Goal: Task Accomplishment & Management: Complete application form

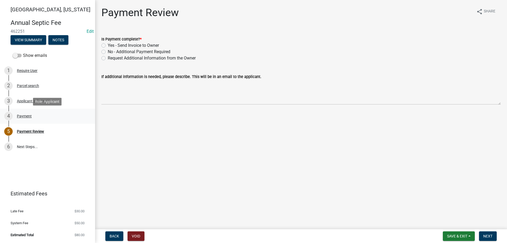
click at [18, 116] on div "Payment" at bounding box center [24, 116] width 15 height 4
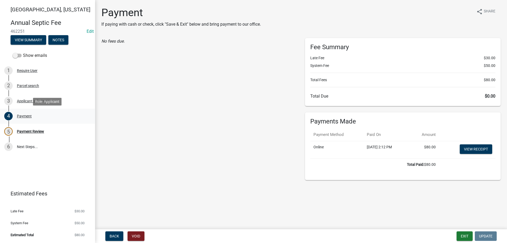
click at [22, 116] on div "Payment" at bounding box center [24, 116] width 15 height 4
click at [24, 132] on div "Payment Review" at bounding box center [30, 131] width 27 height 4
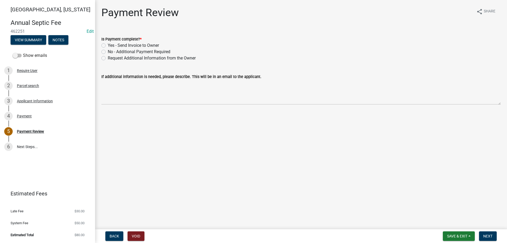
click at [108, 44] on label "Yes - Send Invoice to Owner" at bounding box center [133, 45] width 51 height 6
click at [108, 44] on input "Yes - Send Invoice to Owner" at bounding box center [109, 43] width 3 height 3
radio input "true"
click at [488, 235] on span "Next" at bounding box center [487, 236] width 9 height 4
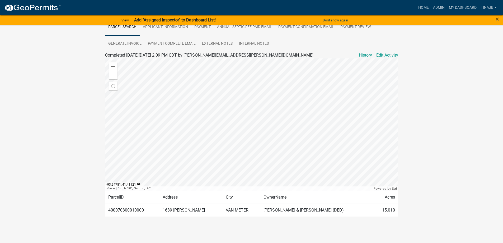
scroll to position [81, 0]
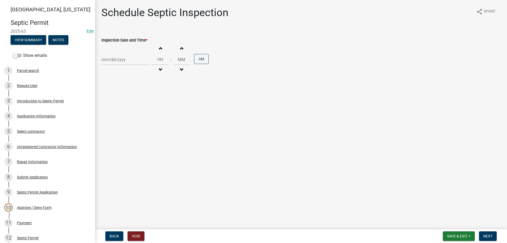
click at [0, 60] on div "Show emails" at bounding box center [47, 55] width 95 height 11
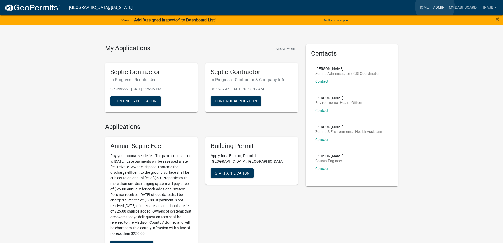
click at [435, 6] on link "Admin" at bounding box center [439, 8] width 16 height 10
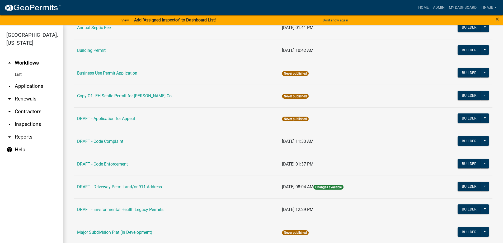
scroll to position [53, 0]
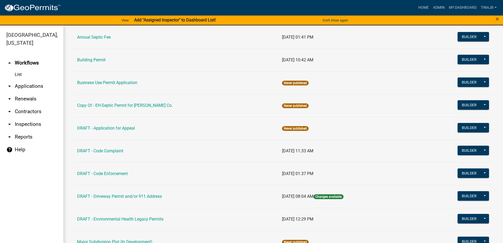
click at [38, 80] on link "arrow_drop_down Applications" at bounding box center [31, 86] width 63 height 13
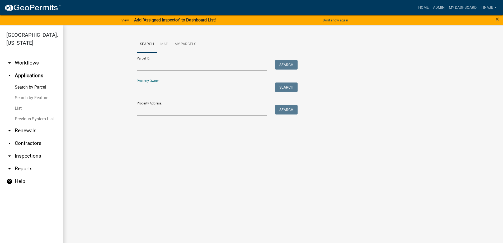
click at [162, 85] on input "Property Owner:" at bounding box center [202, 87] width 131 height 11
type input "2"
click at [156, 106] on input "Property Address:" at bounding box center [202, 110] width 131 height 11
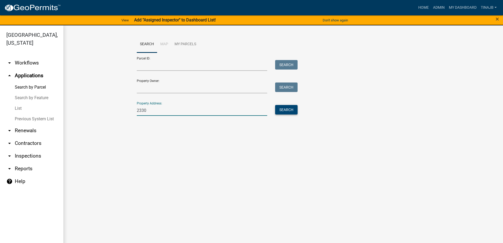
type input "2330"
click at [288, 111] on button "Search" at bounding box center [286, 110] width 22 height 10
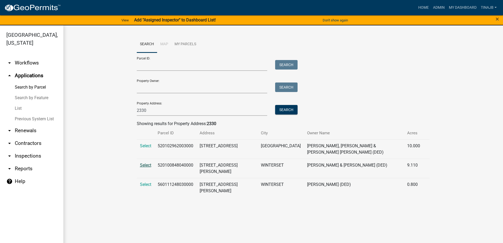
click at [145, 162] on span "Select" at bounding box center [145, 164] width 11 height 5
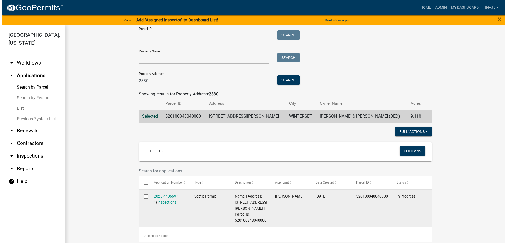
scroll to position [53, 0]
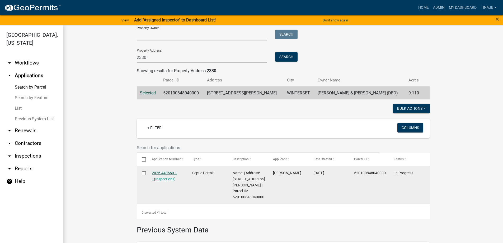
click at [159, 171] on link "2025-440669 1 1" at bounding box center [164, 176] width 25 height 10
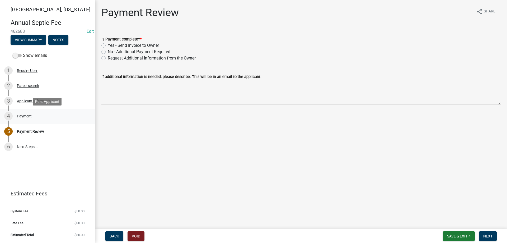
click at [25, 117] on div "Payment" at bounding box center [24, 116] width 15 height 4
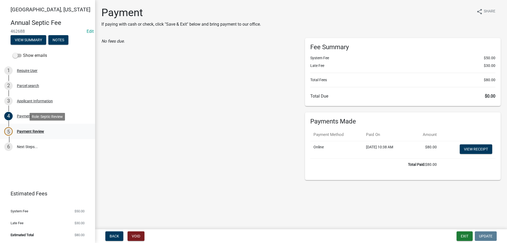
click at [37, 129] on div "Payment Review" at bounding box center [30, 131] width 27 height 4
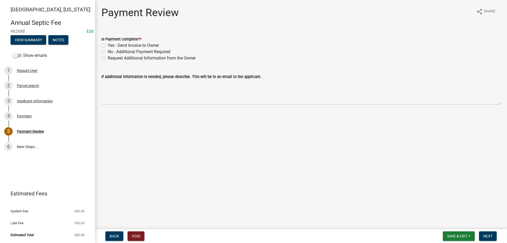
click at [108, 46] on label "Yes - Send Invoice to Owner" at bounding box center [133, 45] width 51 height 6
click at [108, 46] on input "Yes - Send Invoice to Owner" at bounding box center [109, 43] width 3 height 3
radio input "true"
click at [487, 236] on span "Next" at bounding box center [487, 236] width 9 height 4
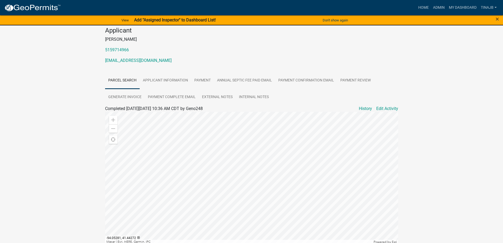
scroll to position [54, 0]
click at [158, 82] on link "Applicant Information" at bounding box center [166, 80] width 52 height 17
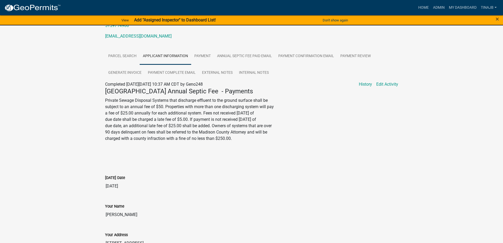
scroll to position [27, 0]
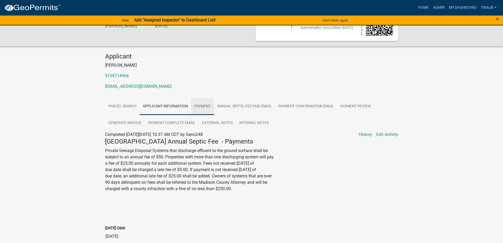
click at [207, 108] on link "Payment" at bounding box center [202, 106] width 23 height 17
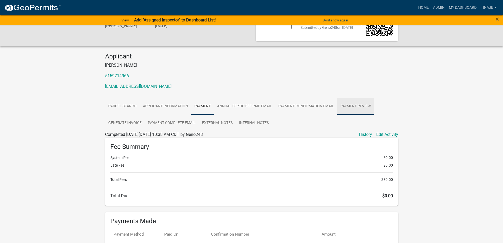
click at [354, 104] on link "Payment Review" at bounding box center [355, 106] width 37 height 17
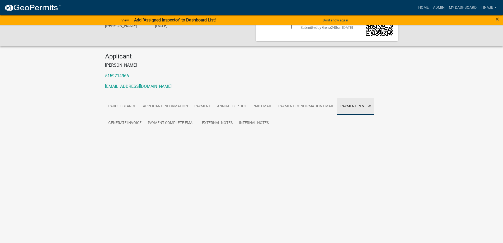
scroll to position [27, 0]
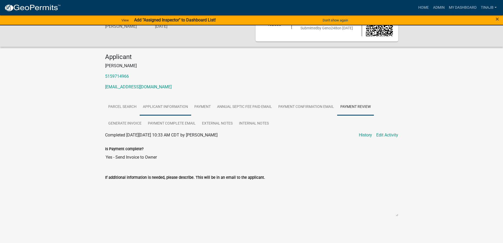
click at [183, 105] on link "Applicant Information" at bounding box center [166, 107] width 52 height 17
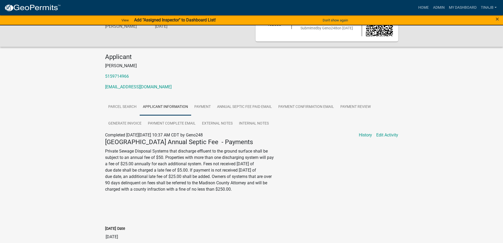
click at [171, 107] on link "Applicant Information" at bounding box center [166, 107] width 52 height 17
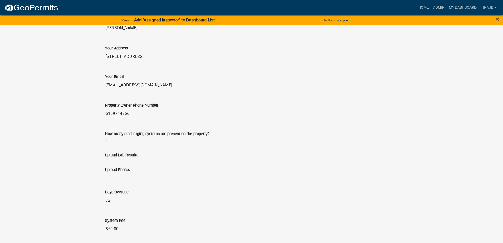
scroll to position [238, 0]
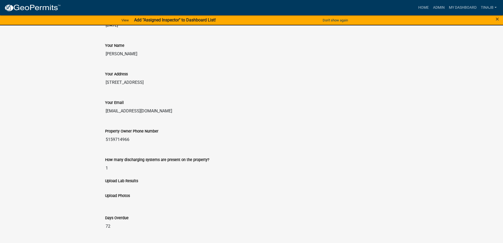
drag, startPoint x: 143, startPoint y: 110, endPoint x: 106, endPoint y: 113, distance: 36.8
click at [106, 113] on input "stgeno@gmail.com" at bounding box center [251, 111] width 293 height 11
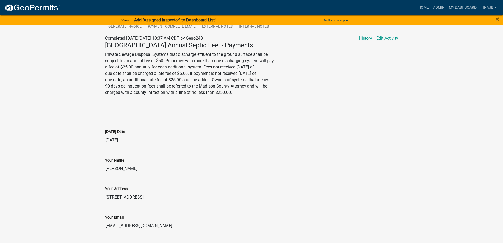
scroll to position [164, 0]
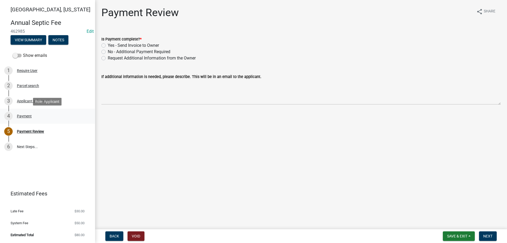
click at [29, 113] on div "4 Payment" at bounding box center [45, 116] width 82 height 8
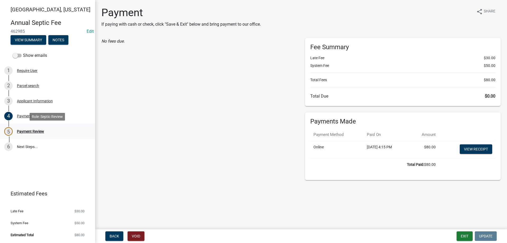
click at [37, 132] on div "Payment Review" at bounding box center [30, 131] width 27 height 4
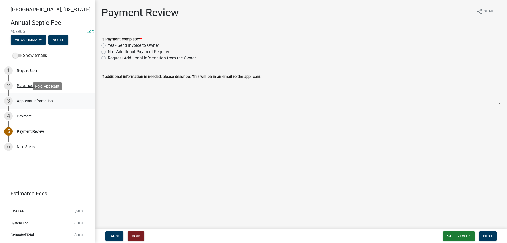
click at [40, 103] on div "Applicant Information" at bounding box center [35, 101] width 36 height 4
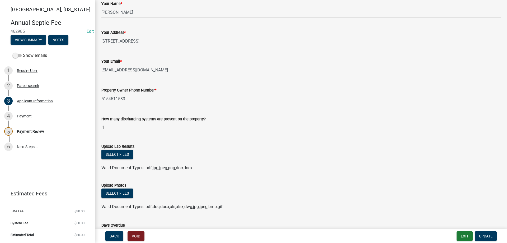
scroll to position [65, 0]
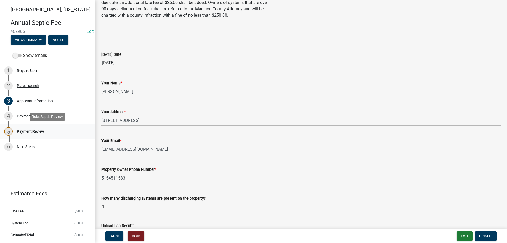
click at [29, 130] on div "Payment Review" at bounding box center [30, 131] width 27 height 4
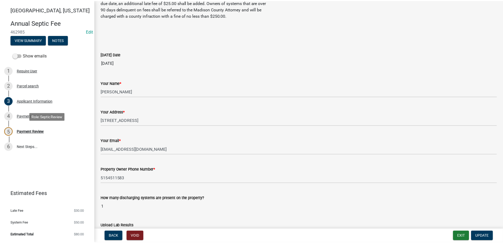
scroll to position [0, 0]
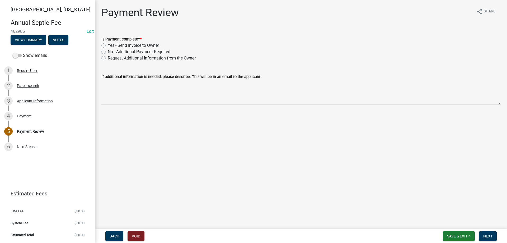
click at [108, 44] on label "Yes - Send Invoice to Owner" at bounding box center [133, 45] width 51 height 6
click at [108, 44] on input "Yes - Send Invoice to Owner" at bounding box center [109, 43] width 3 height 3
radio input "true"
click at [486, 236] on span "Next" at bounding box center [487, 236] width 9 height 4
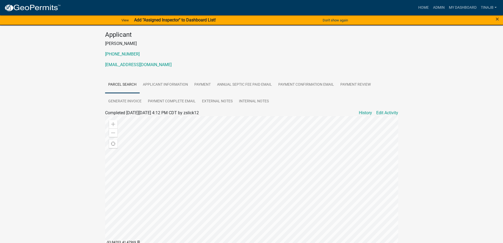
scroll to position [106, 0]
